Goal: Task Accomplishment & Management: Manage account settings

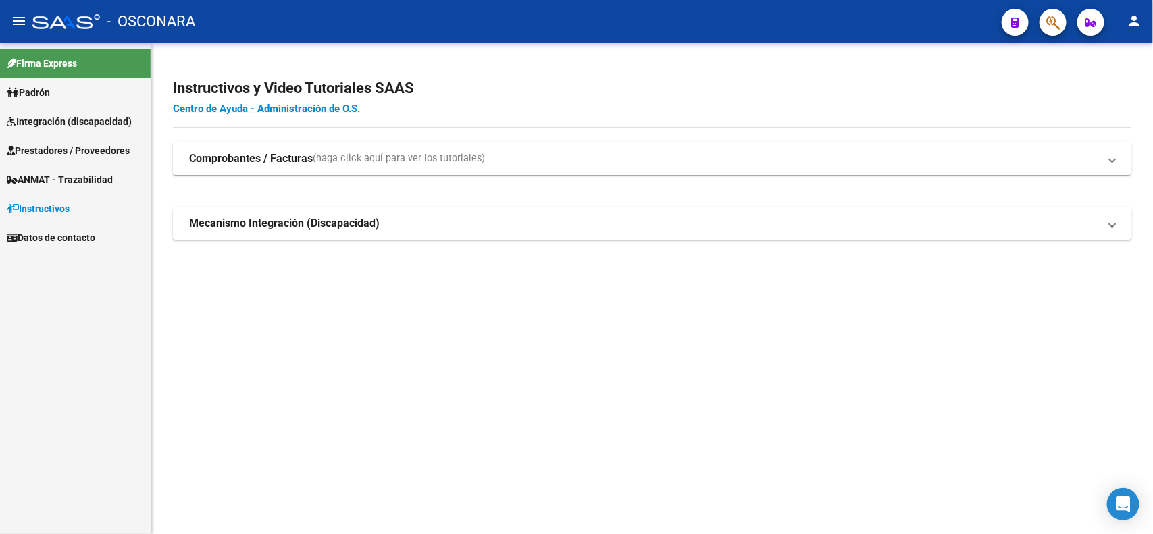
click at [41, 143] on span "Prestadores / Proveedores" at bounding box center [68, 150] width 123 height 15
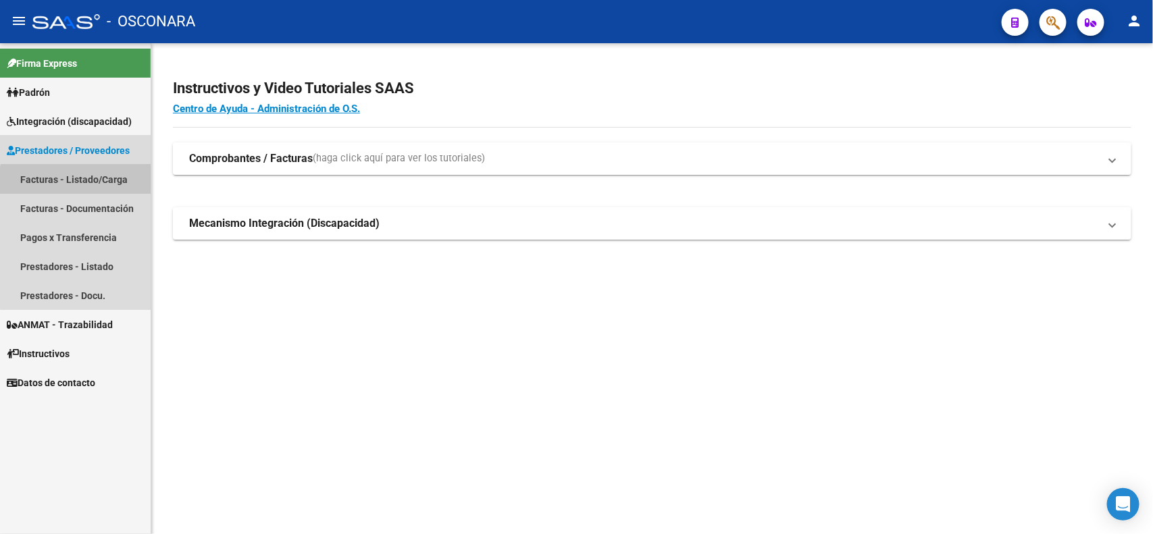
click at [81, 184] on link "Facturas - Listado/Carga" at bounding box center [75, 179] width 151 height 29
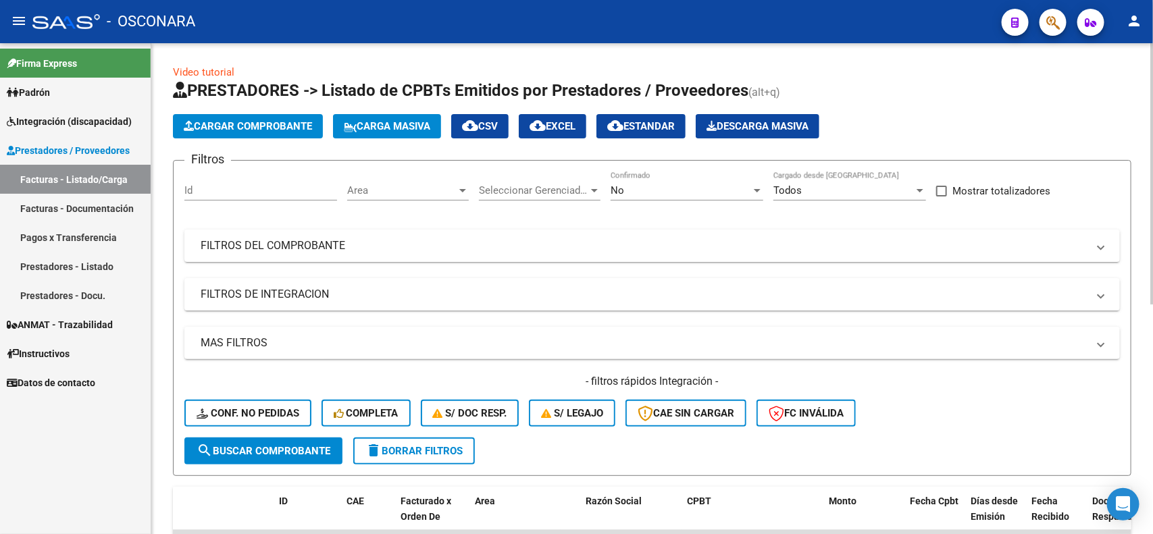
click at [649, 176] on div "No Confirmado" at bounding box center [687, 186] width 153 height 29
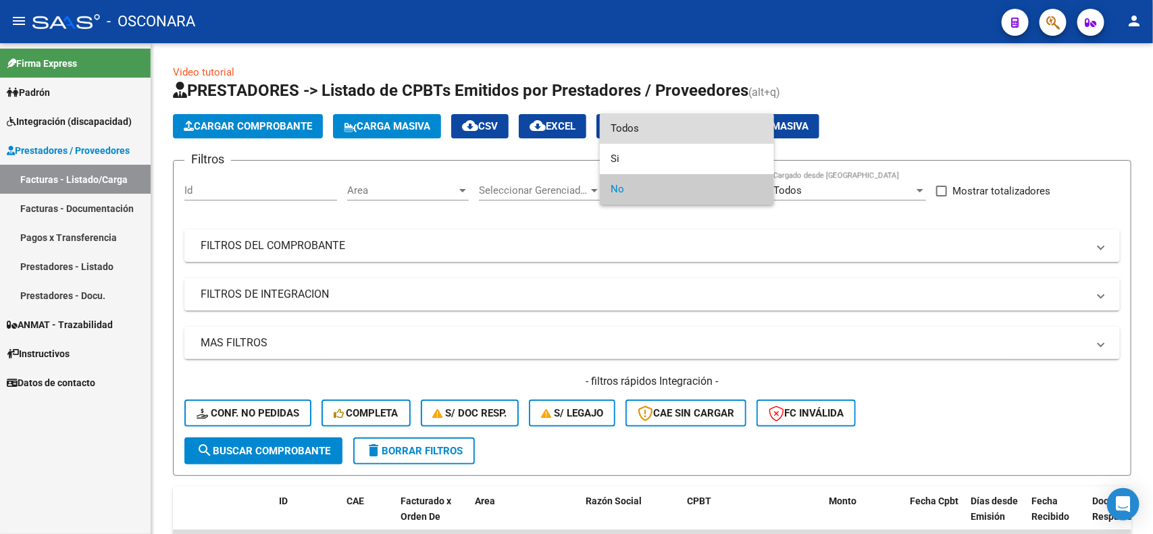
click at [647, 127] on span "Todos" at bounding box center [687, 129] width 153 height 30
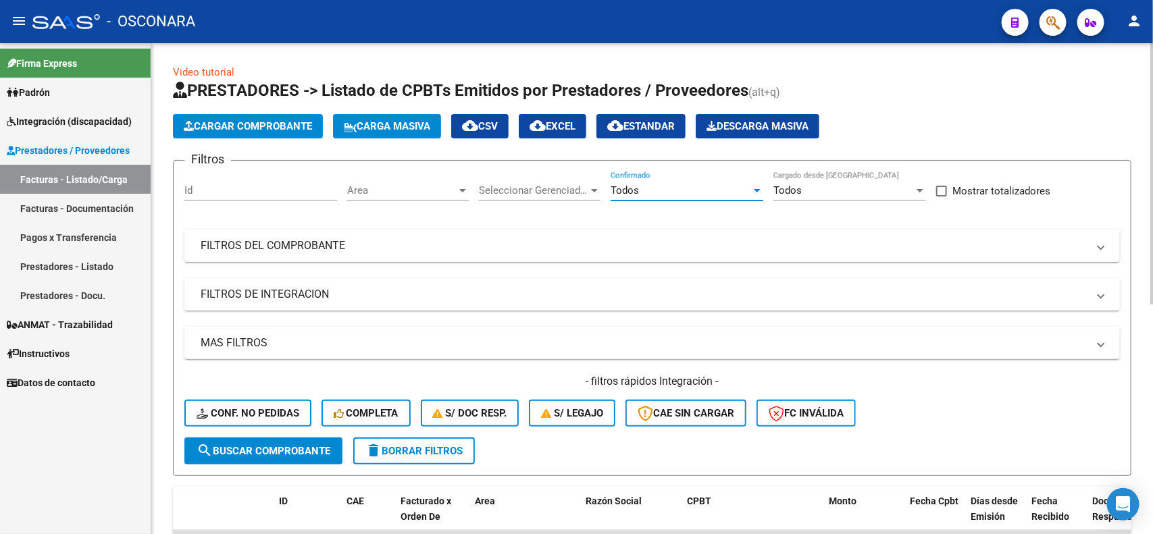
click at [453, 303] on mat-expansion-panel-header "FILTROS DE INTEGRACION" at bounding box center [652, 294] width 936 height 32
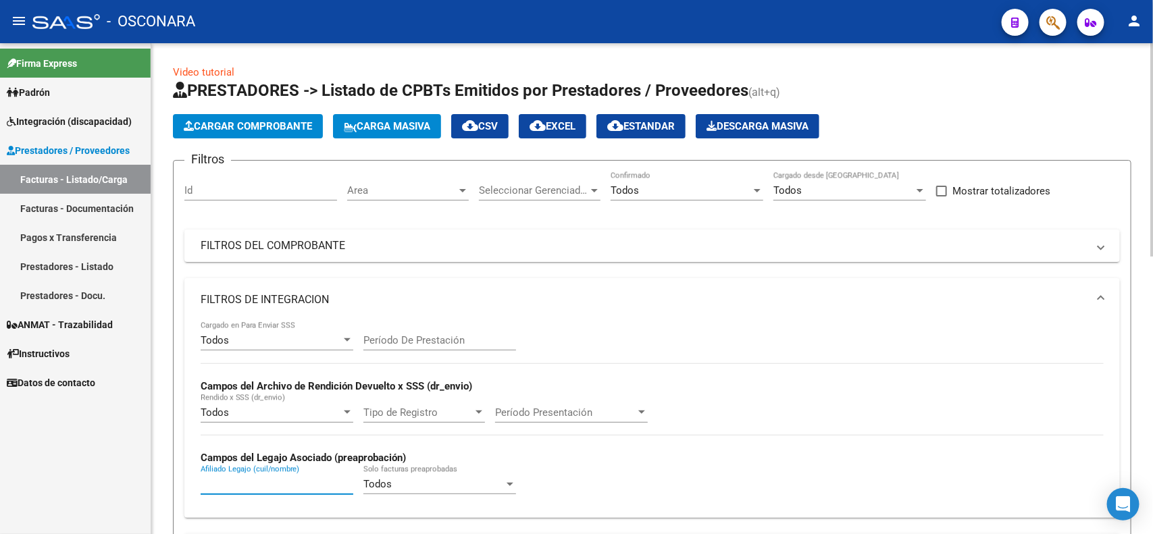
click at [255, 480] on input "Afiliado Legajo (cuil/nombre)" at bounding box center [277, 484] width 153 height 12
paste input "20529420146"
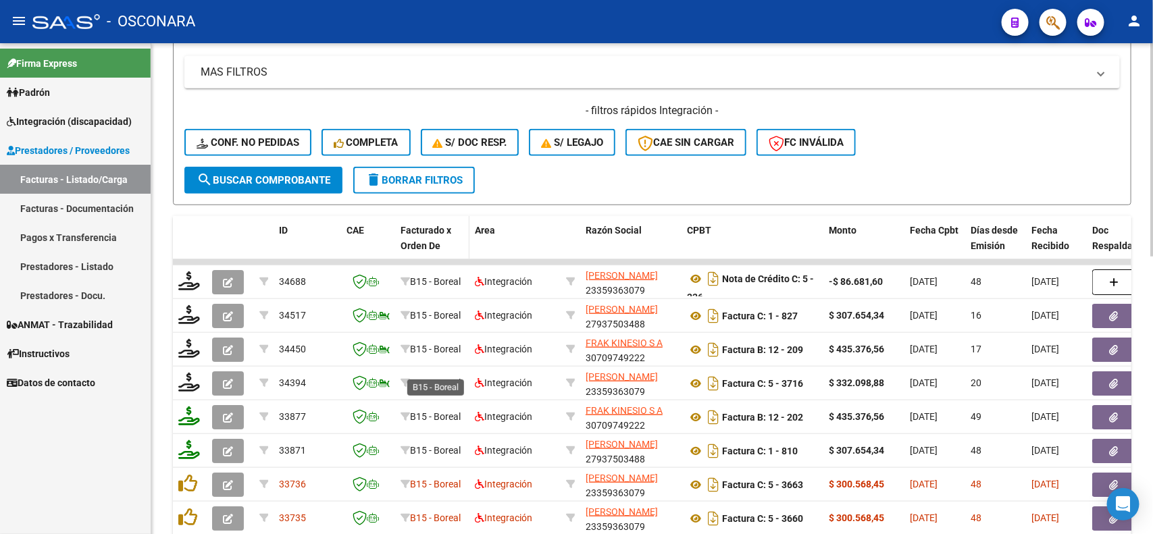
scroll to position [507, 0]
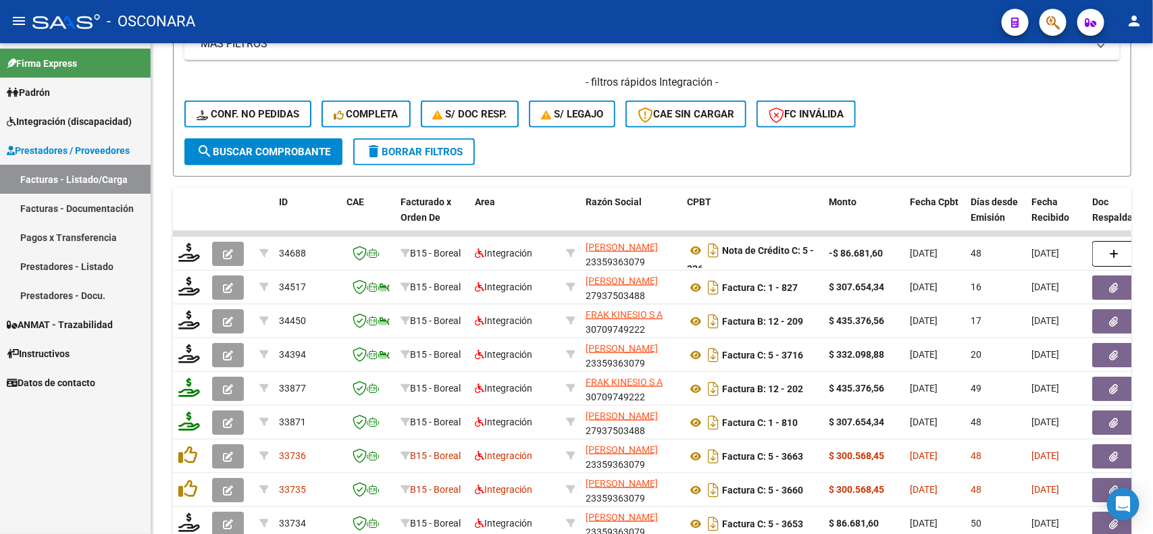
type input "20529420146"
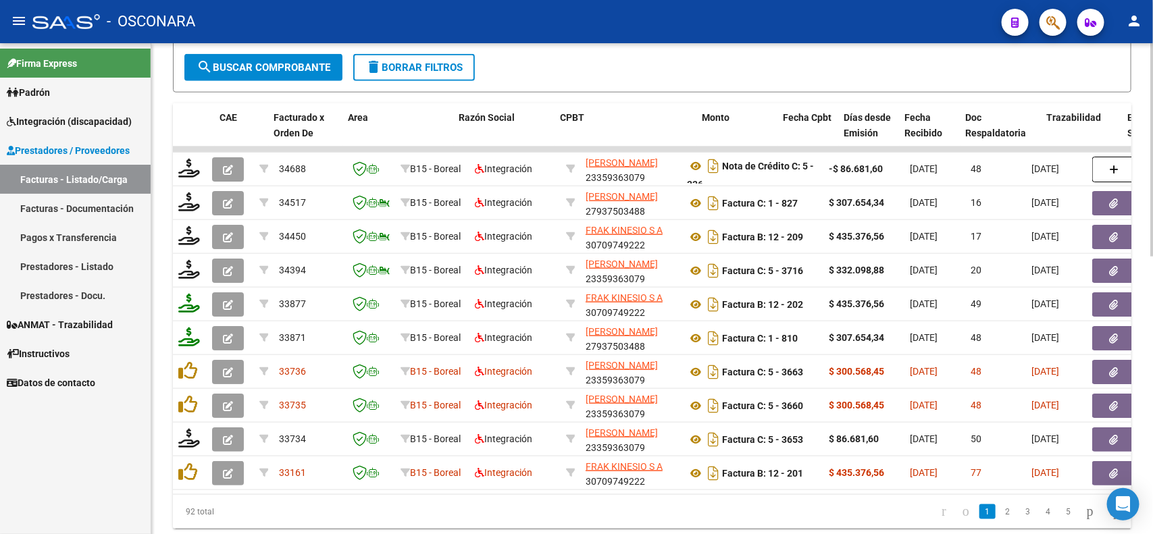
scroll to position [0, 133]
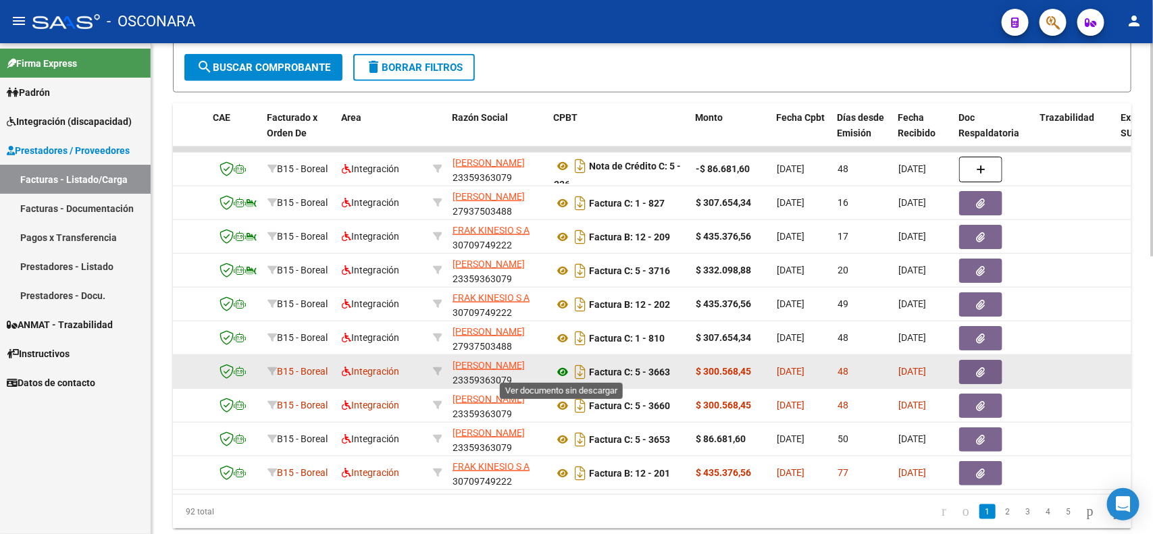
click at [564, 370] on icon at bounding box center [563, 372] width 18 height 16
